Goal: Task Accomplishment & Management: Complete application form

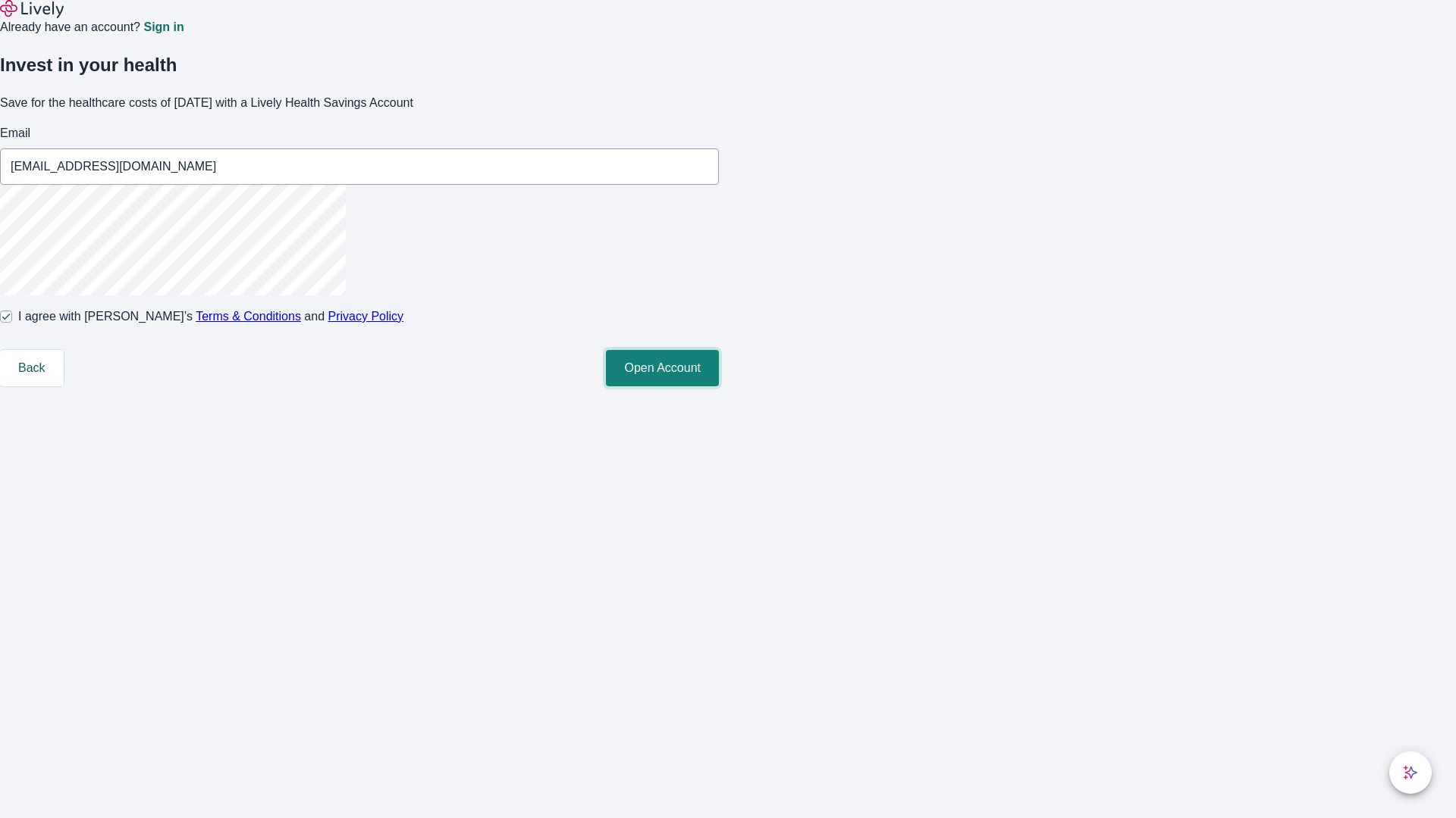
click at [719, 386] on button "Open Account" at bounding box center [662, 368] width 113 height 37
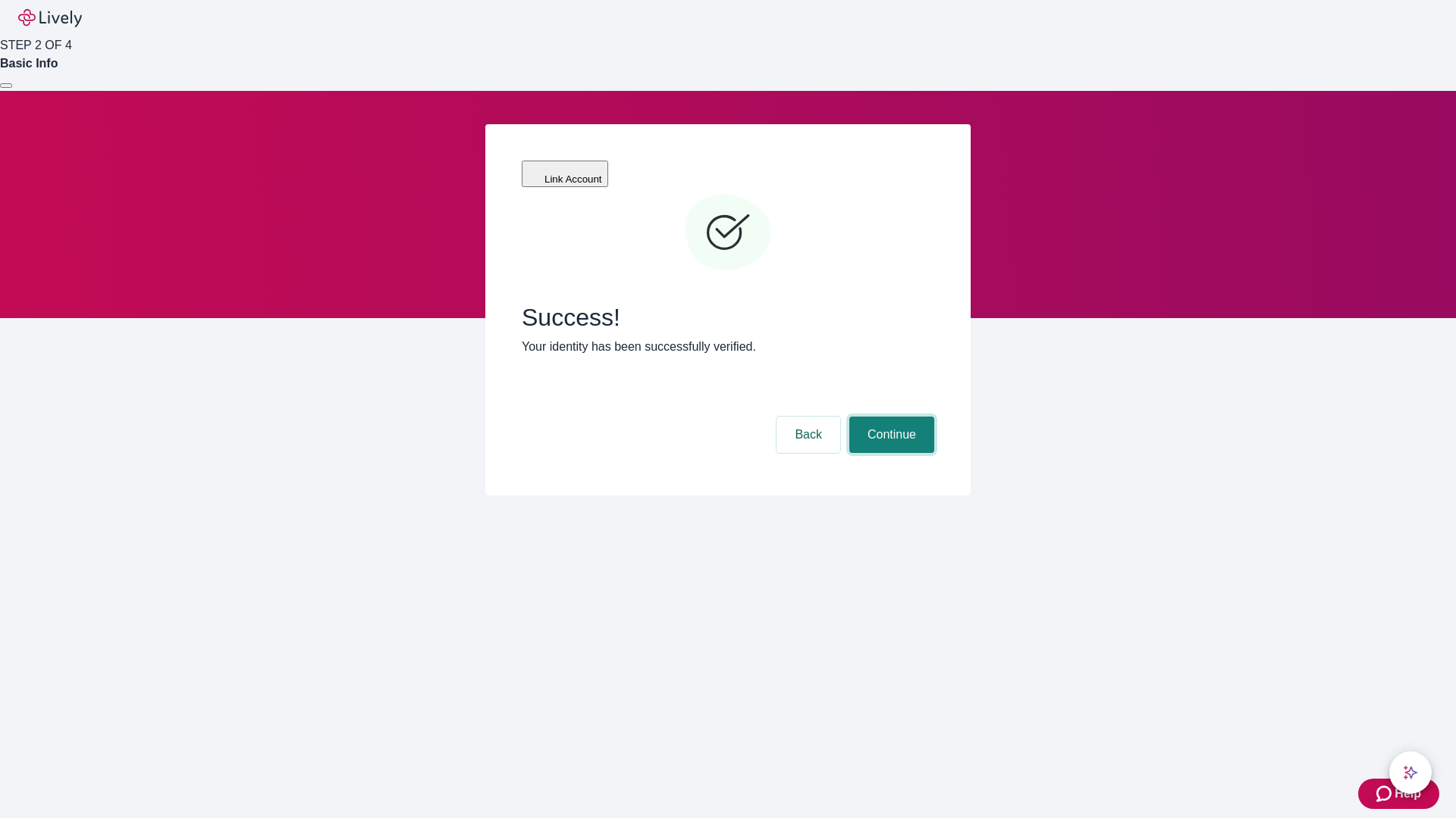
click at [890, 417] on button "Continue" at bounding box center [892, 435] width 85 height 37
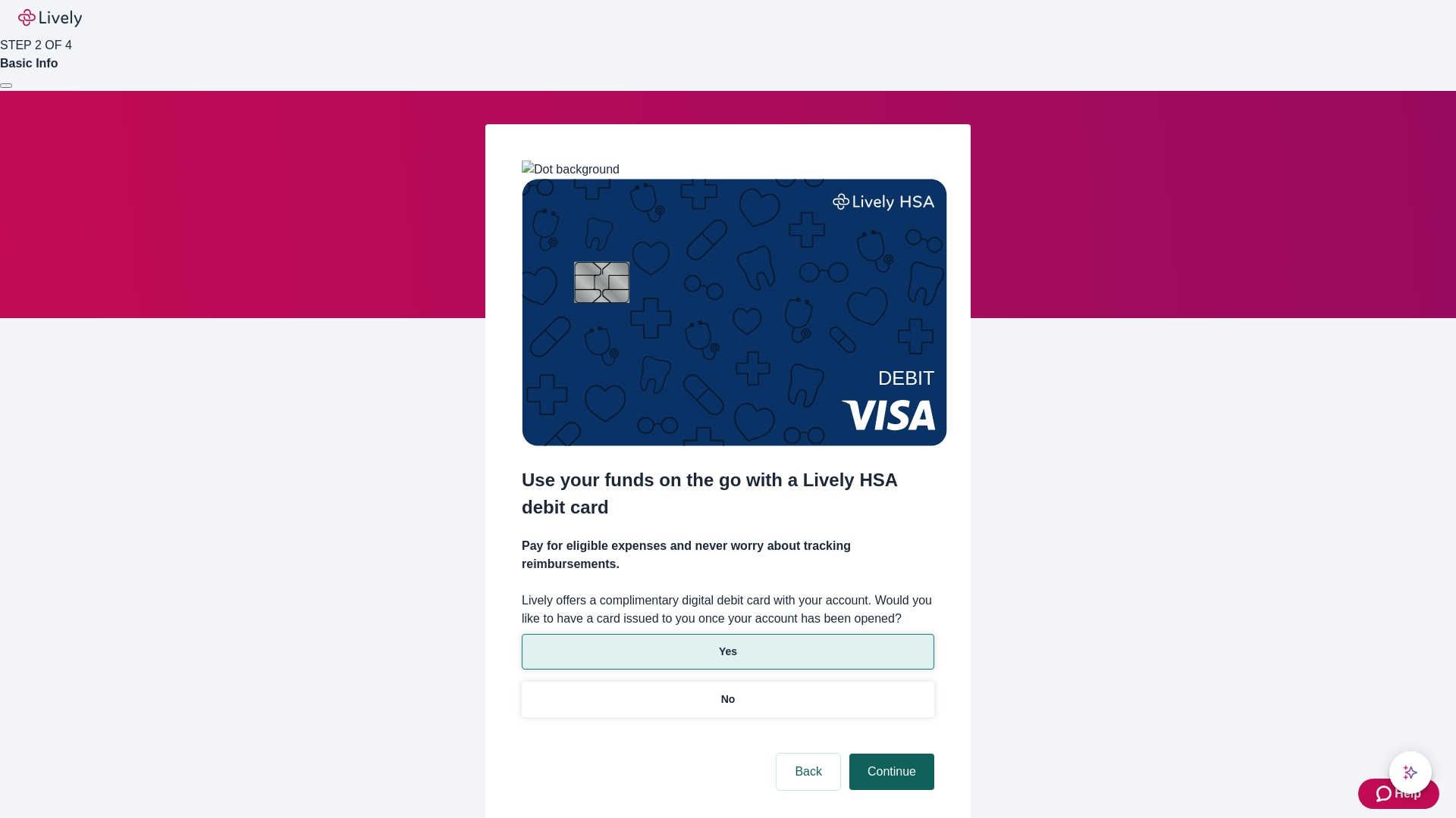
click at [728, 644] on p "Yes" at bounding box center [728, 651] width 18 height 16
click at [890, 754] on button "Continue" at bounding box center [892, 772] width 85 height 37
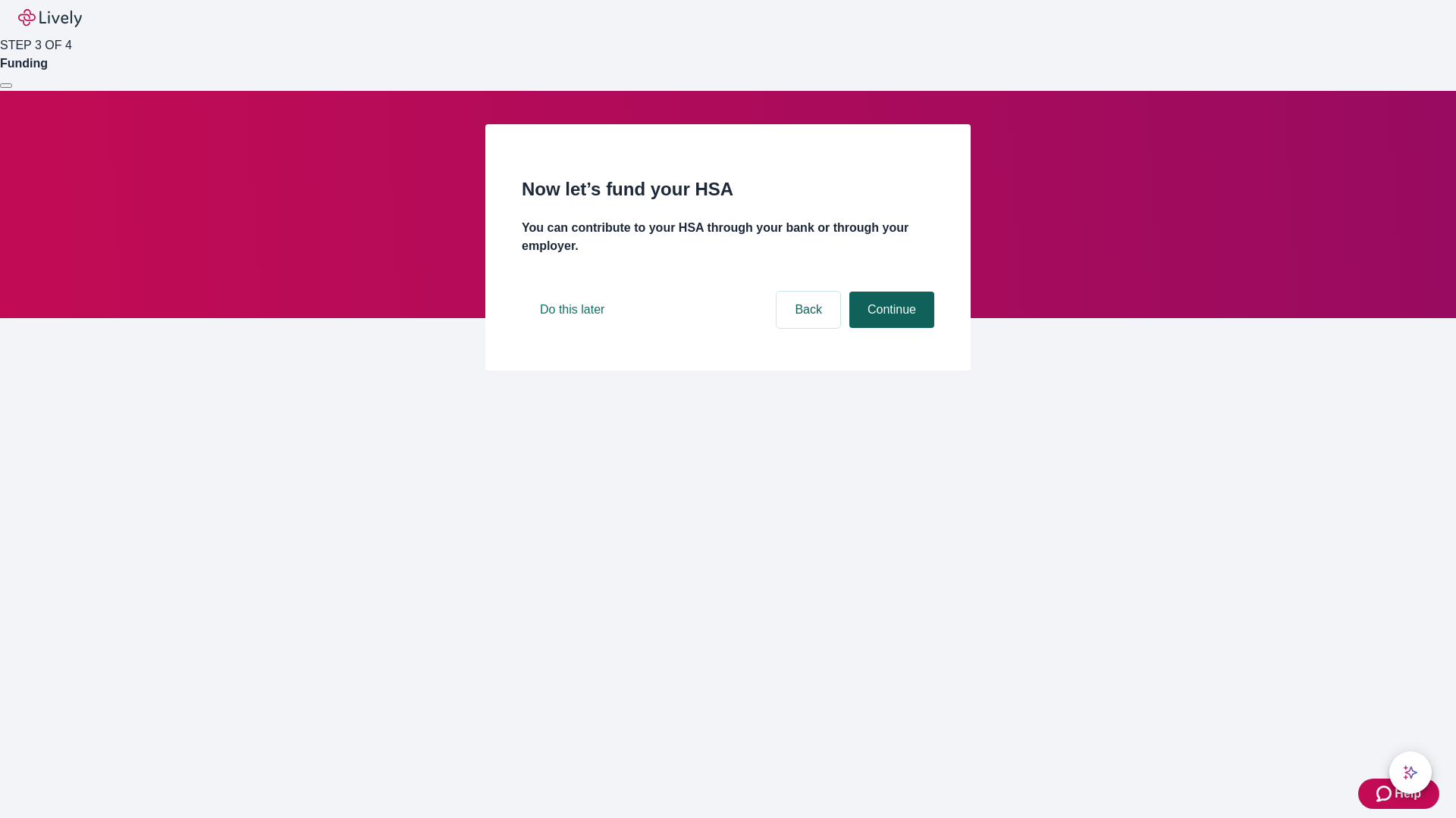
click at [890, 328] on button "Continue" at bounding box center [892, 309] width 85 height 37
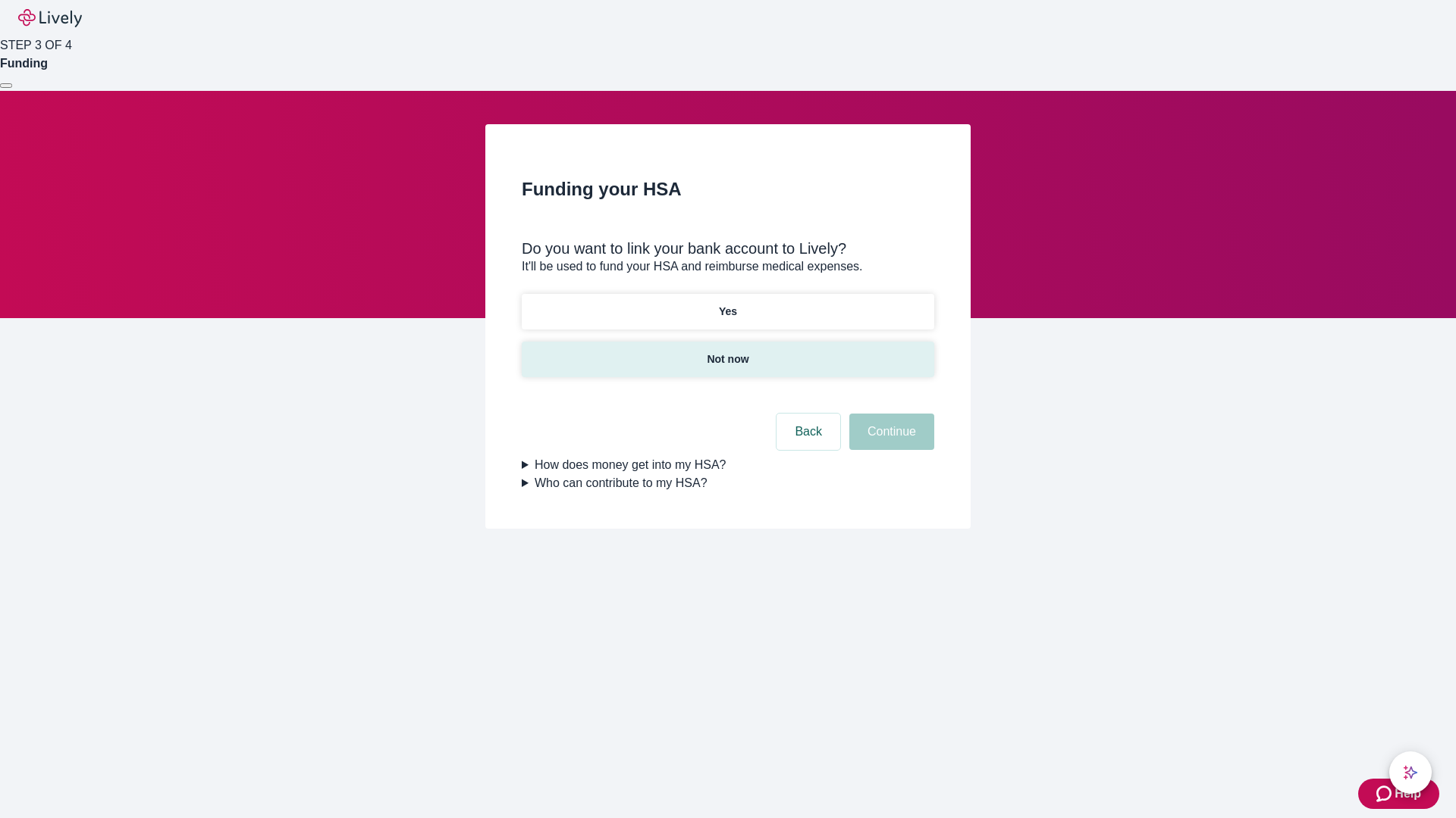
click at [728, 351] on p "Not now" at bounding box center [728, 359] width 41 height 16
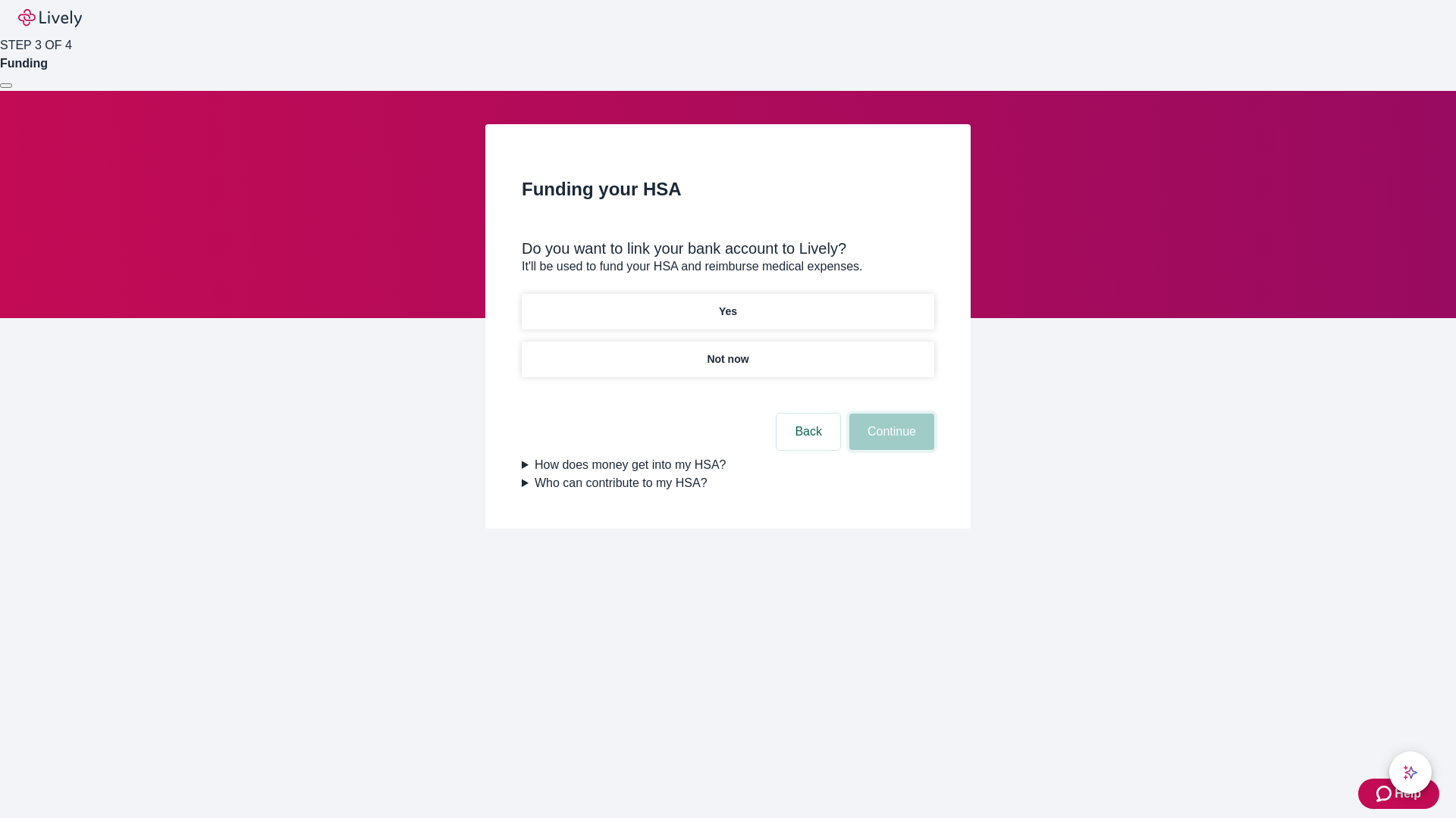
click at [890, 441] on button "Continue" at bounding box center [892, 432] width 85 height 37
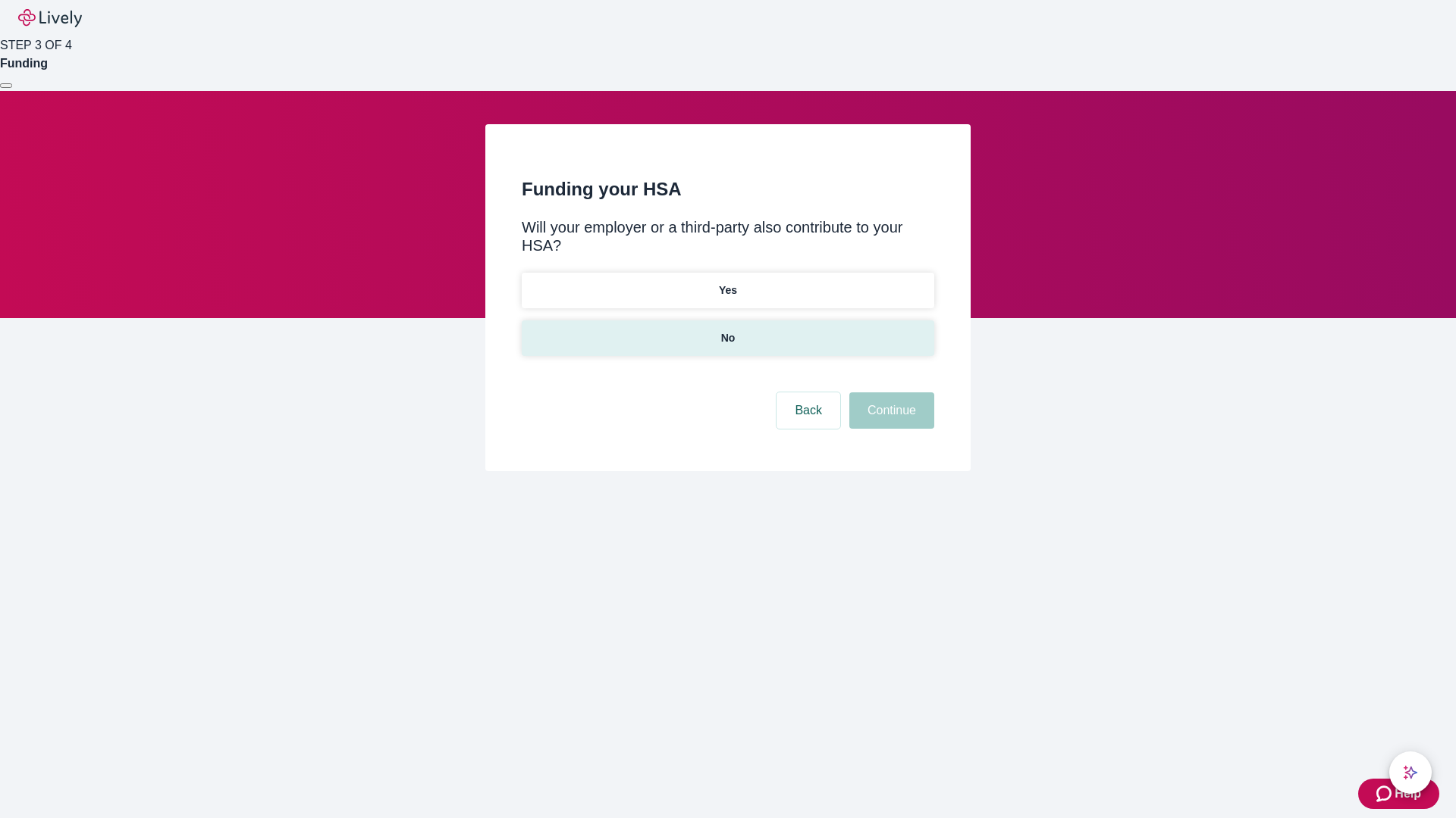
click at [728, 331] on p "No" at bounding box center [728, 338] width 14 height 16
click at [890, 393] on button "Continue" at bounding box center [892, 410] width 85 height 37
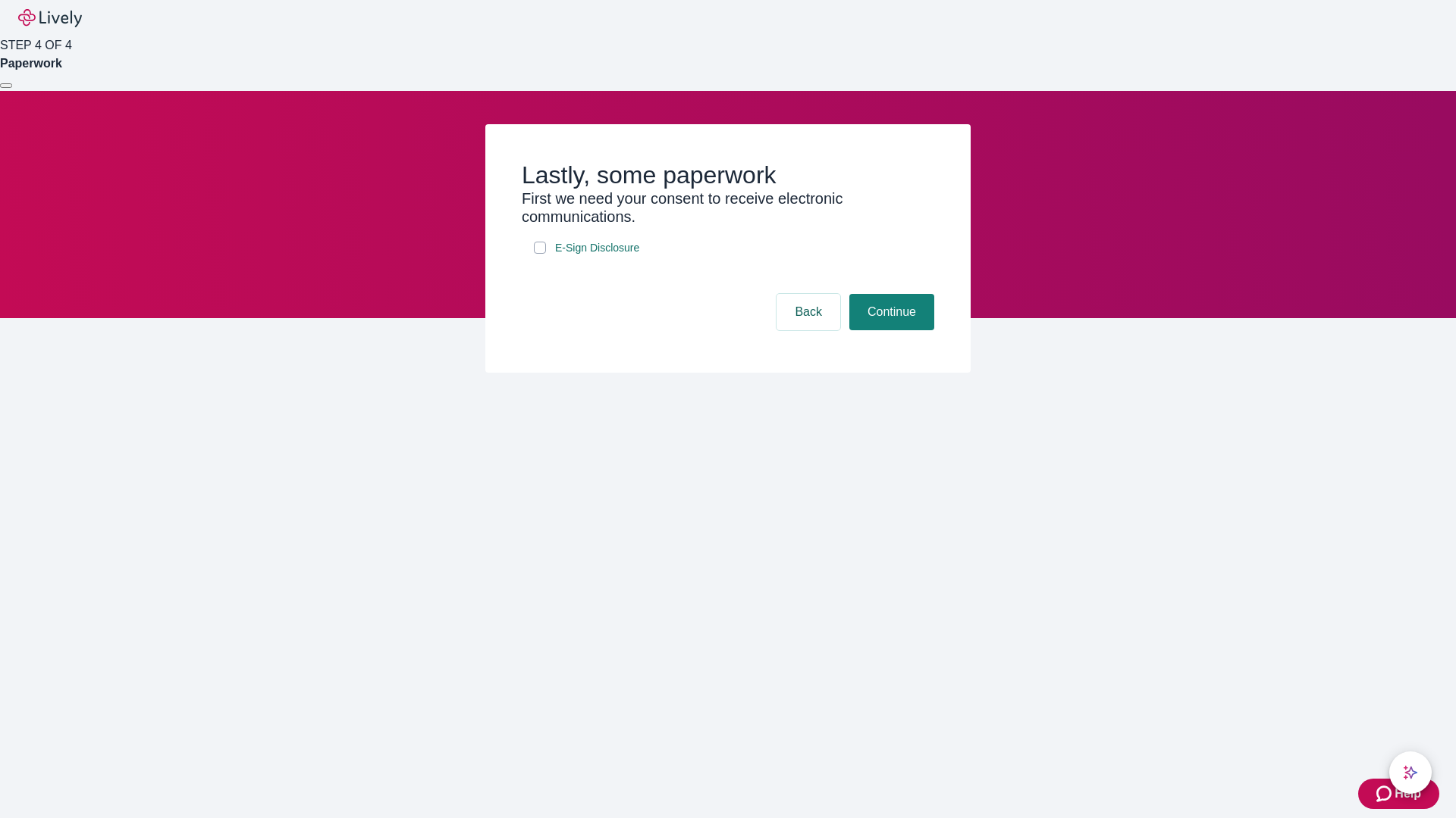
click at [540, 254] on input "E-Sign Disclosure" at bounding box center [539, 247] width 12 height 12
checkbox input "true"
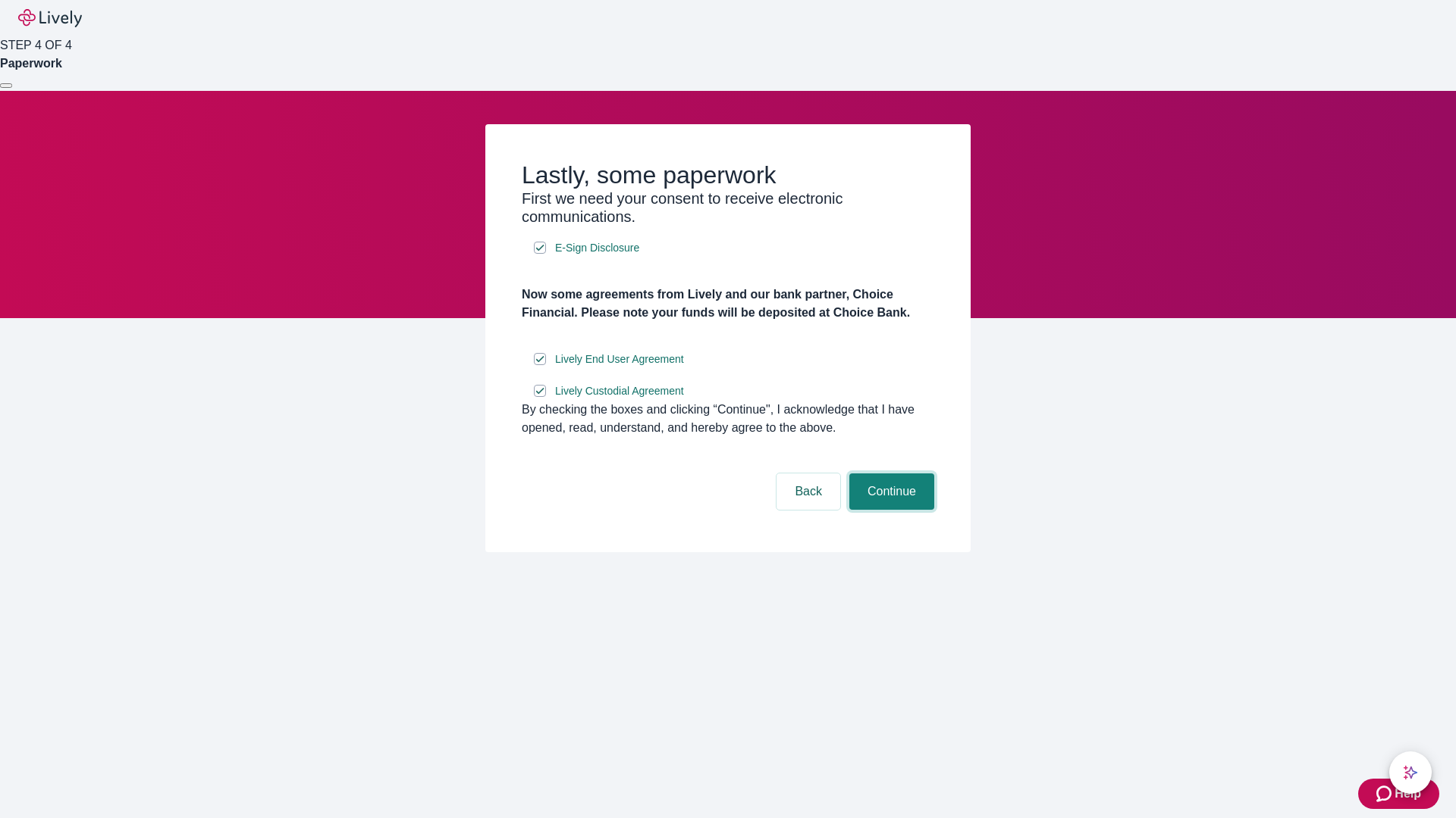
click at [890, 510] on button "Continue" at bounding box center [892, 491] width 85 height 37
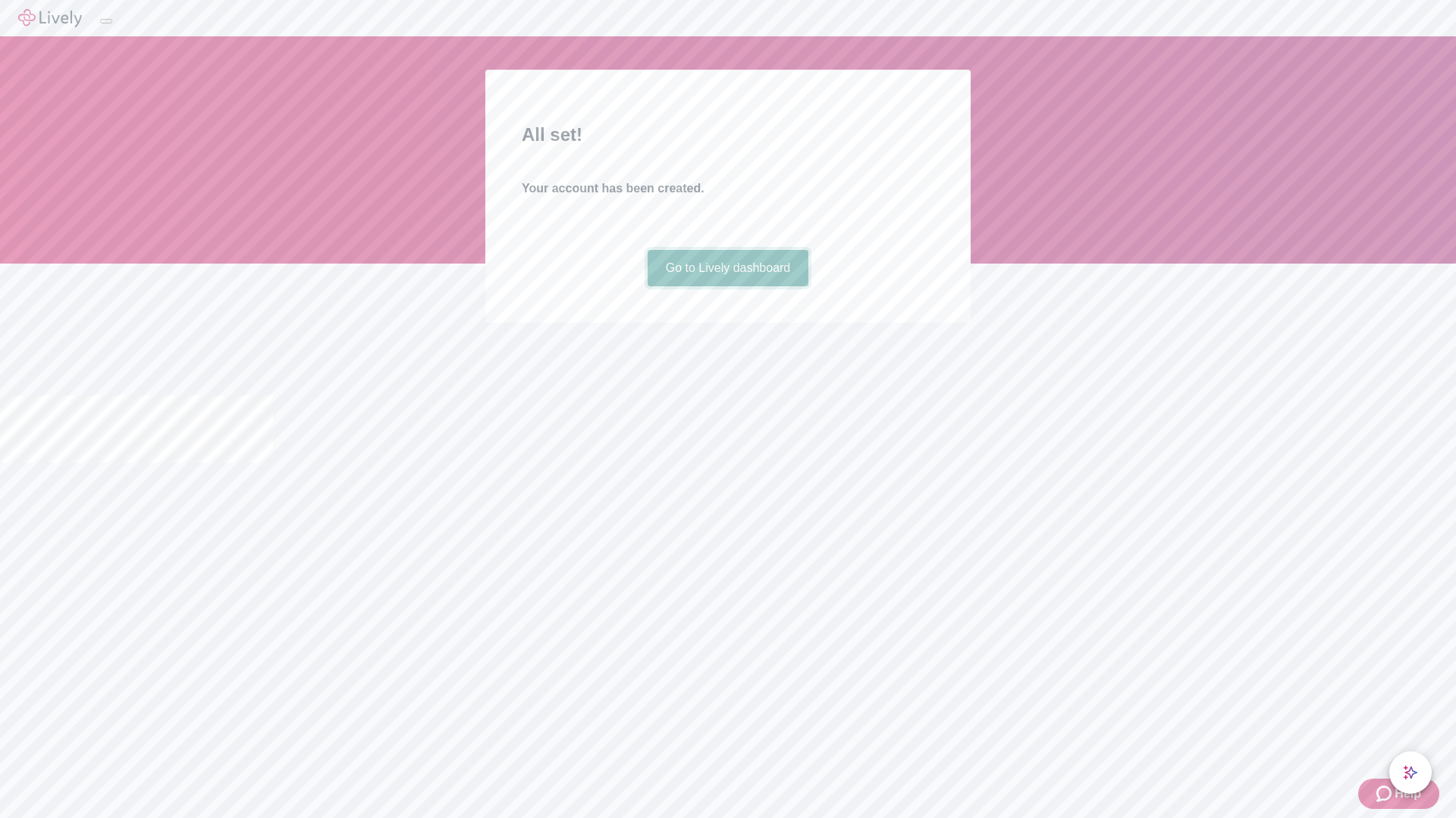
click at [728, 287] on link "Go to Lively dashboard" at bounding box center [728, 268] width 161 height 37
